Goal: Task Accomplishment & Management: Use online tool/utility

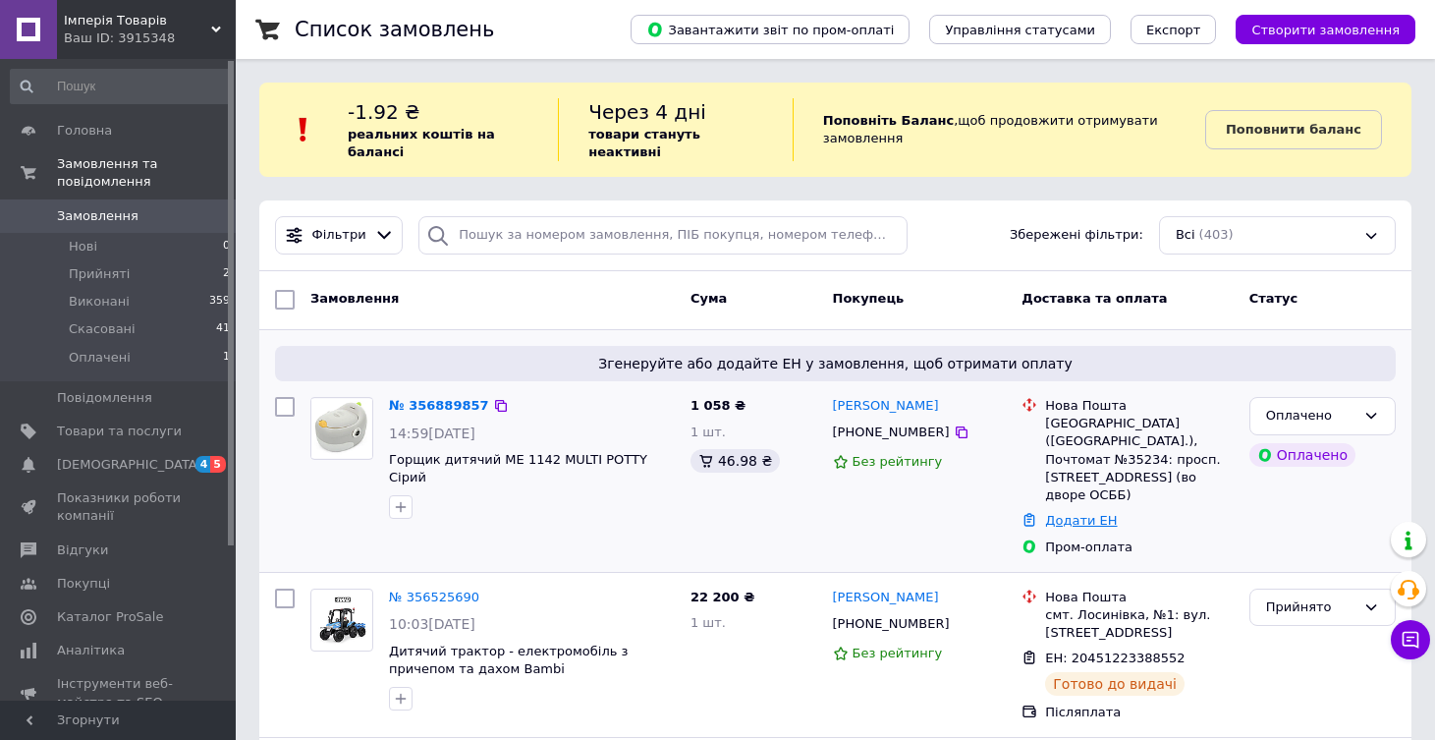
click at [1068, 513] on link "Додати ЕН" at bounding box center [1081, 520] width 72 height 15
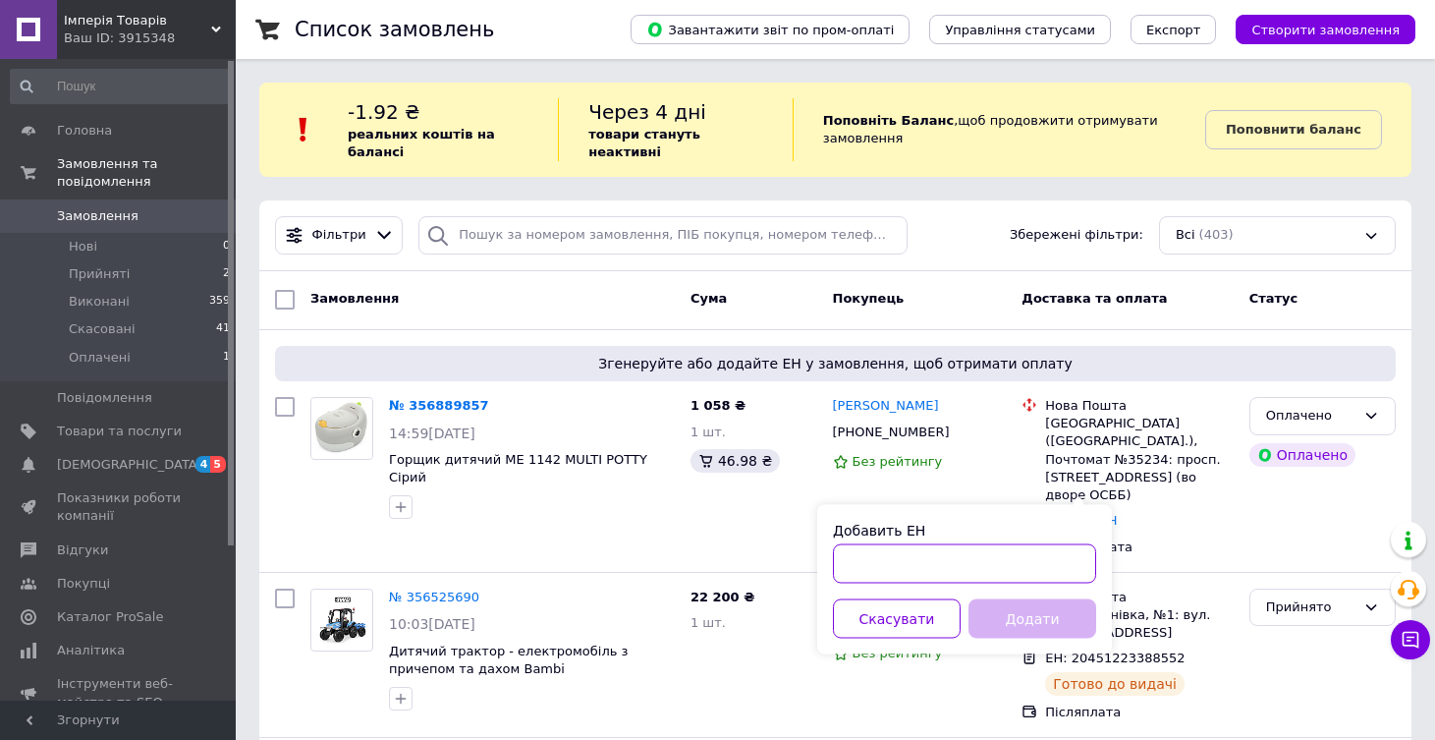
click at [943, 561] on input "Добавить ЕН" at bounding box center [964, 563] width 263 height 39
paste input "20451225247012"
type input "20451225247012"
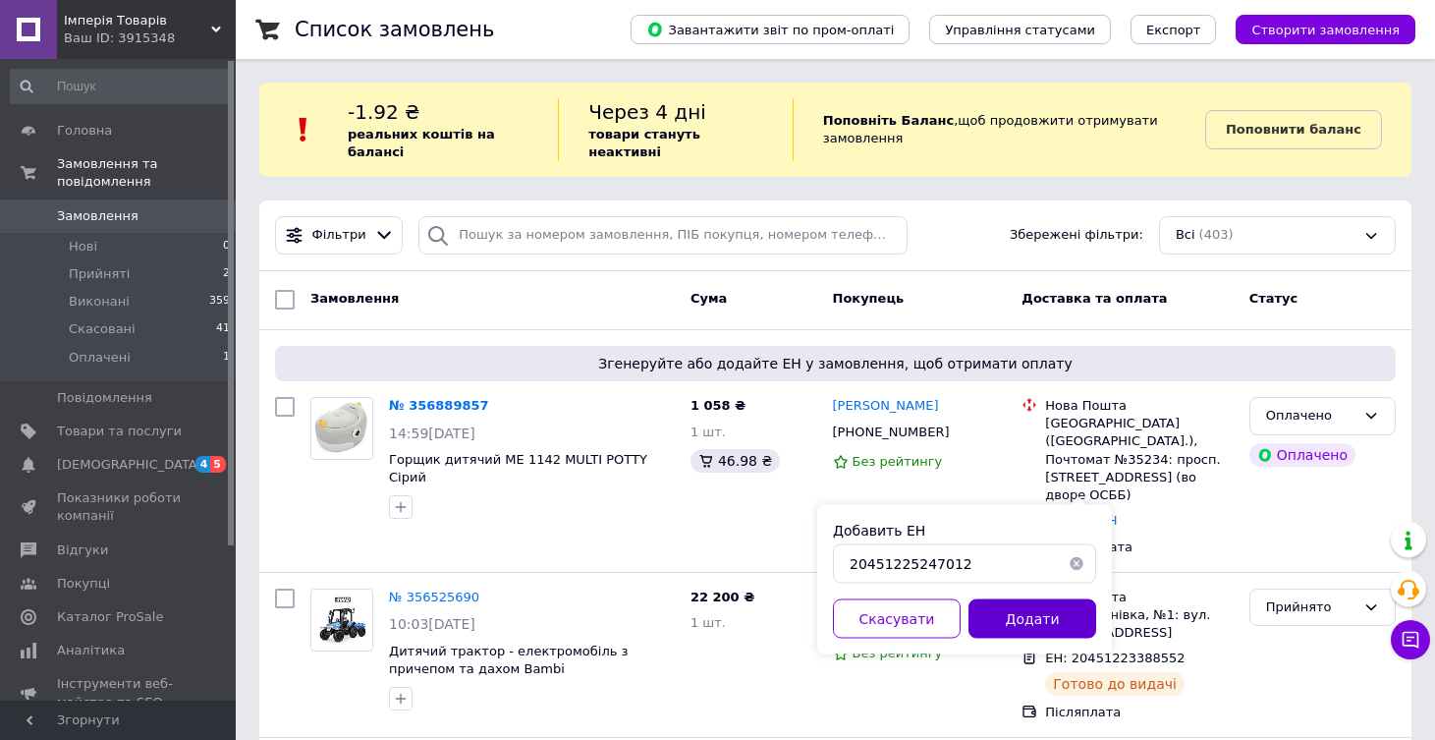
click at [983, 617] on button "Додати" at bounding box center [1033, 618] width 128 height 39
